Goal: Information Seeking & Learning: Find specific fact

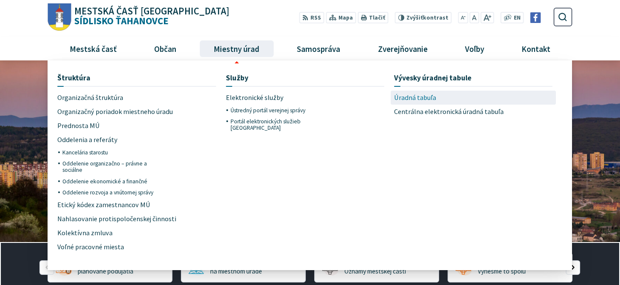
click at [424, 96] on span "Úradná tabuľa" at bounding box center [415, 97] width 42 height 14
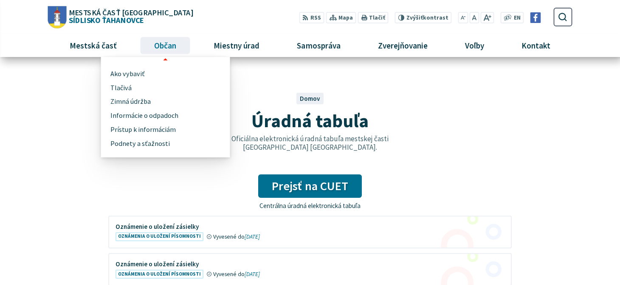
click at [162, 41] on span "Občan" at bounding box center [165, 45] width 28 height 23
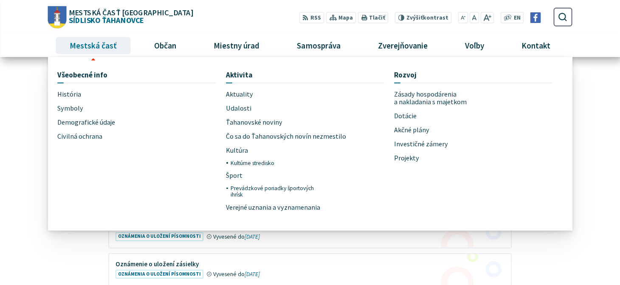
click at [96, 43] on span "Mestská časť" at bounding box center [94, 45] width 54 height 23
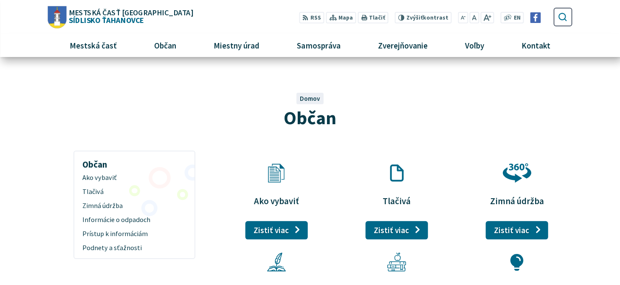
click at [563, 16] on icon "submit" at bounding box center [563, 17] width 10 height 10
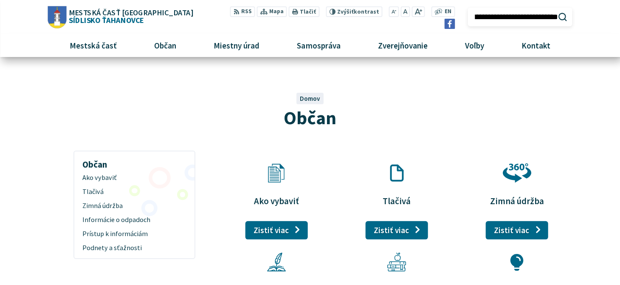
scroll to position [0, 39]
type input "**********"
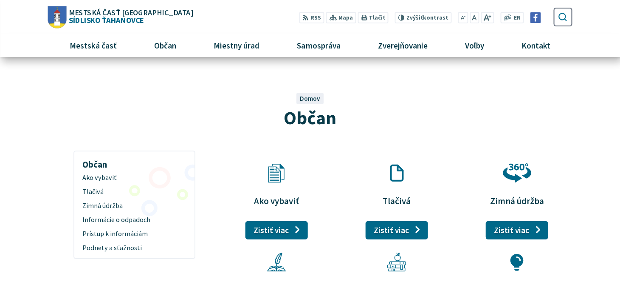
click at [562, 15] on icon "submit" at bounding box center [563, 17] width 10 height 10
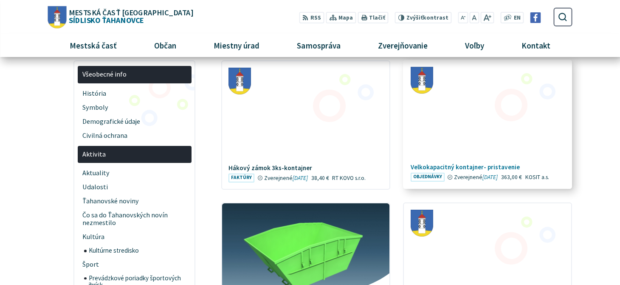
click at [434, 168] on h4 "Velkokapacitný kontajner- pristavenie" at bounding box center [488, 167] width 155 height 8
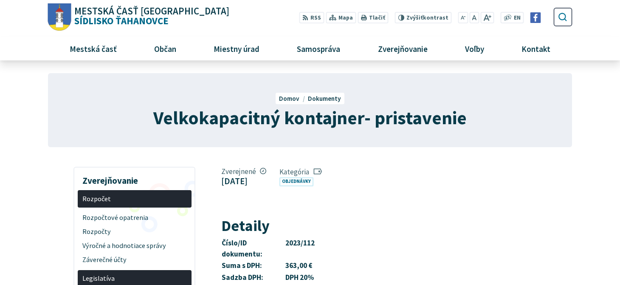
click at [563, 12] on icon "submit" at bounding box center [563, 17] width 10 height 10
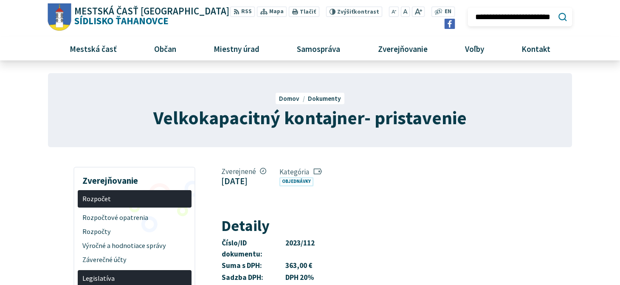
scroll to position [0, 8]
type input "**********"
click at [556, 10] on button "Odoslať vyhľadávací formulár" at bounding box center [563, 17] width 14 height 14
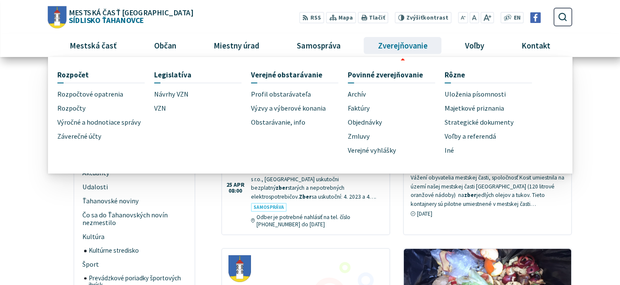
click at [399, 44] on span "Zverejňovanie" at bounding box center [403, 45] width 56 height 23
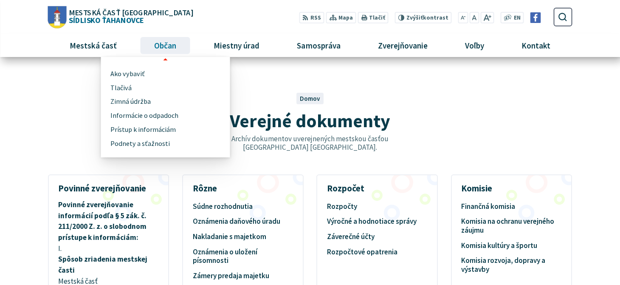
click at [162, 45] on span "Občan" at bounding box center [165, 45] width 28 height 23
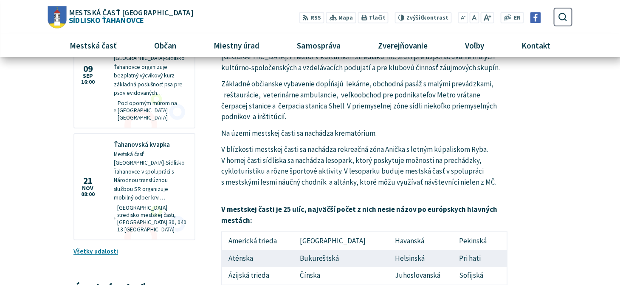
scroll to position [892, 0]
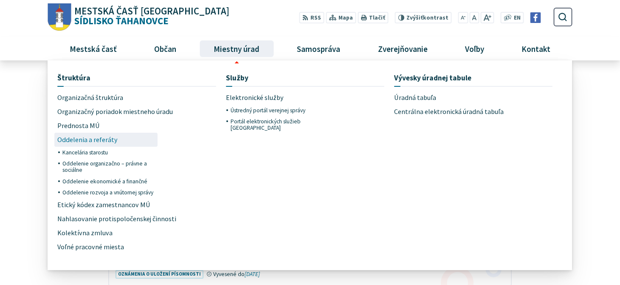
click at [99, 138] on span "Oddelenia a referáty" at bounding box center [87, 140] width 60 height 14
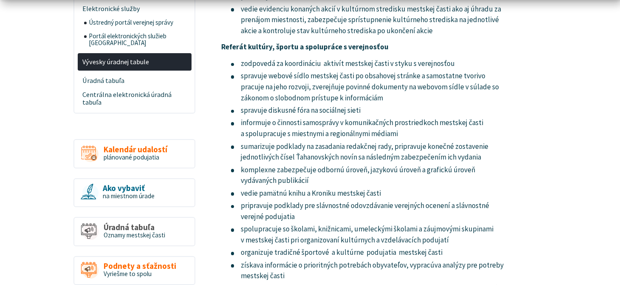
scroll to position [467, 0]
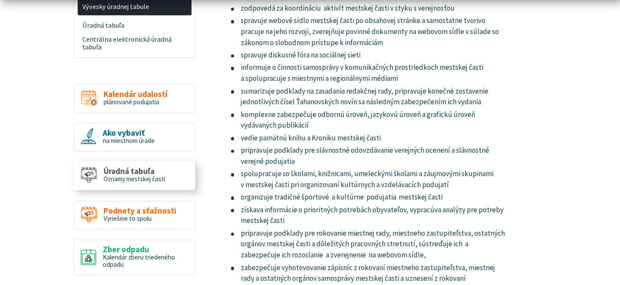
click at [121, 167] on span "Úradná tabuľa" at bounding box center [135, 171] width 62 height 9
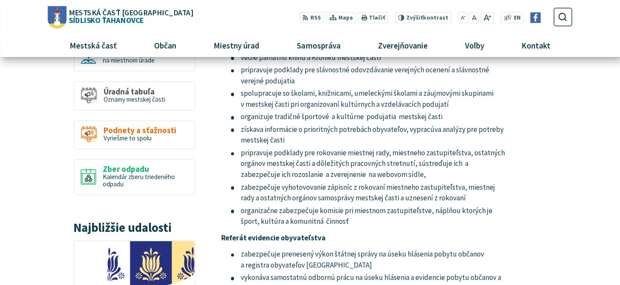
scroll to position [510, 0]
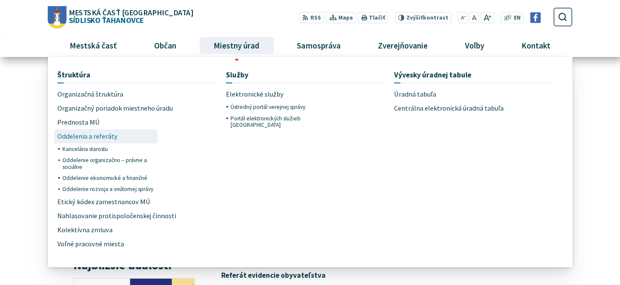
click at [91, 133] on span "Oddelenia a referáty" at bounding box center [87, 136] width 60 height 14
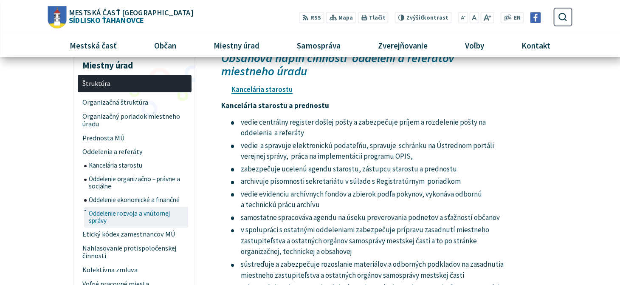
scroll to position [85, 0]
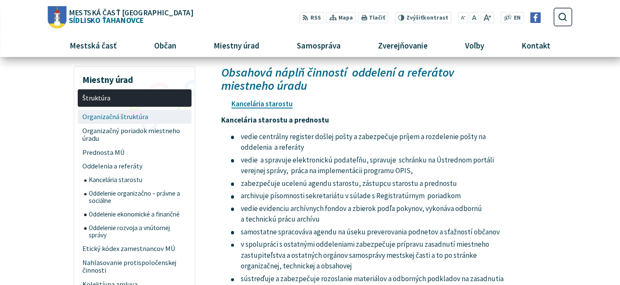
click at [124, 113] on span "Organizačná štruktúra" at bounding box center [134, 117] width 104 height 14
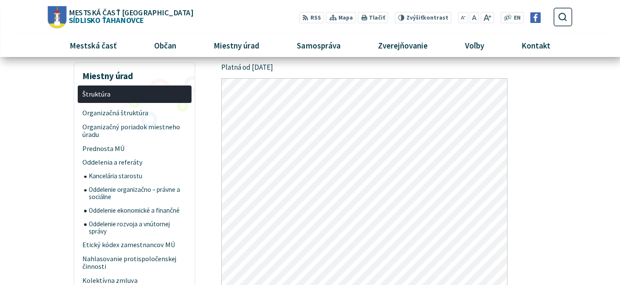
scroll to position [85, 0]
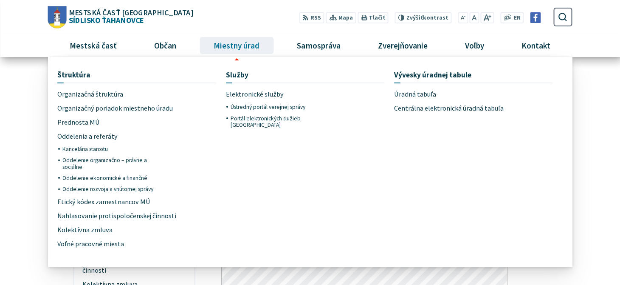
click at [237, 41] on span "Miestny úrad" at bounding box center [237, 45] width 52 height 23
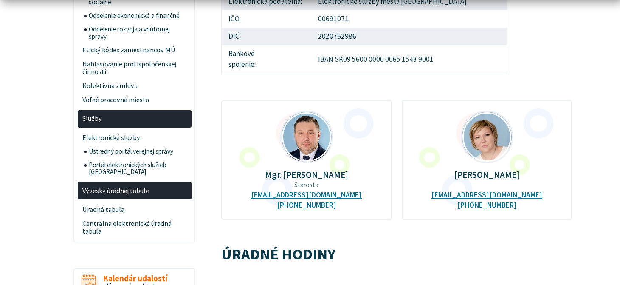
scroll to position [297, 0]
